Goal: Information Seeking & Learning: Check status

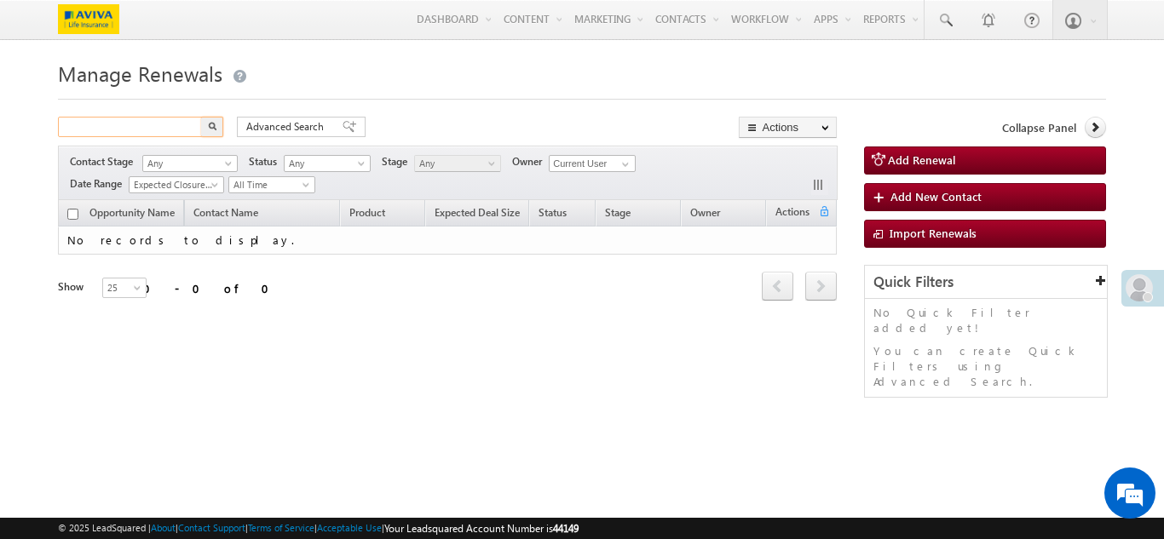
drag, startPoint x: 0, startPoint y: 0, endPoint x: 170, endPoint y: 125, distance: 210.9
click at [170, 125] on input "text" at bounding box center [131, 127] width 146 height 20
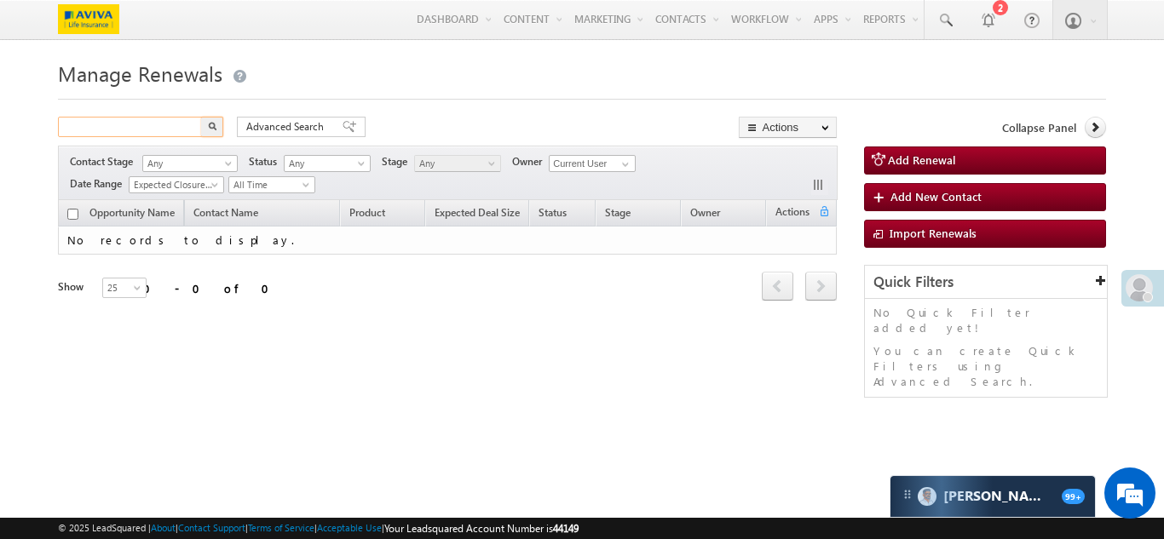
paste input "[URL][DOMAIN_NAME]"
type input "[URL][DOMAIN_NAME]"
type input "Search Renewals"
click at [167, 133] on input "text" at bounding box center [131, 127] width 146 height 20
paste input "9 6 2 5 4 2 2 6 9 6"
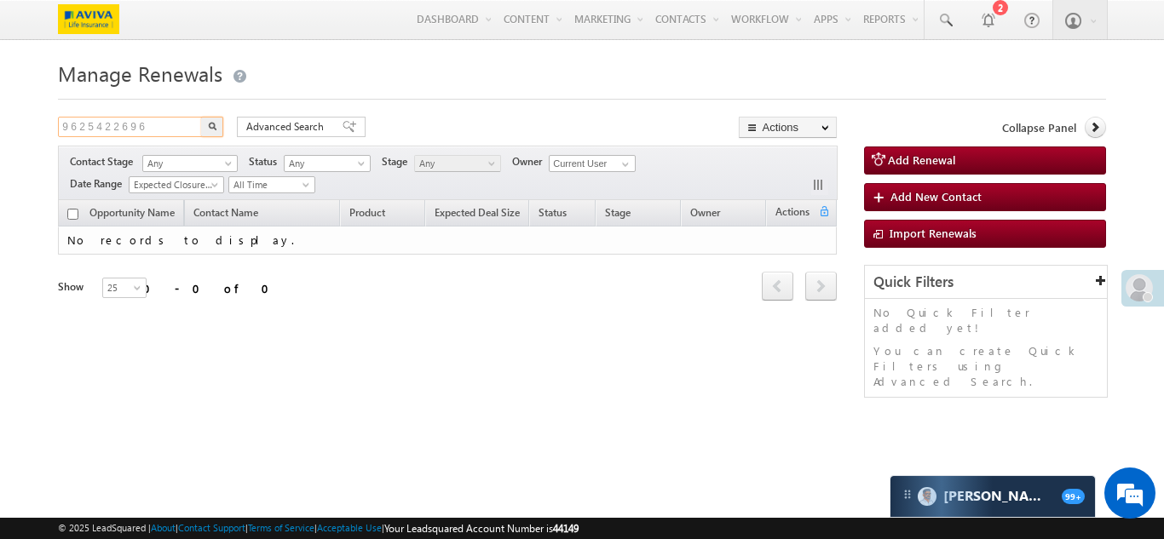
click at [142, 129] on input "9 6 2 5 4 2 2 6 9 6" at bounding box center [131, 127] width 146 height 20
click at [68, 124] on input "9 6 2 5 4 2 2 6 9 6" at bounding box center [131, 127] width 146 height 20
type input "9625422696"
click at [210, 122] on button "button" at bounding box center [212, 127] width 22 height 20
